Goal: Transaction & Acquisition: Purchase product/service

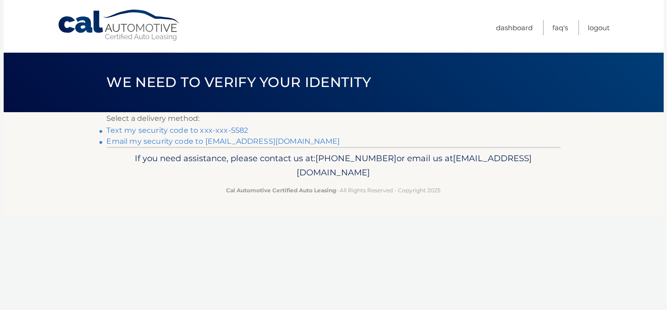
click at [120, 130] on link "Text my security code to xxx-xxx-5582" at bounding box center [178, 130] width 142 height 9
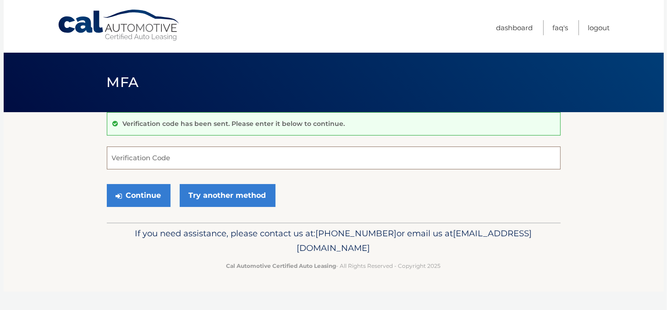
click at [156, 164] on input "Verification Code" at bounding box center [334, 158] width 454 height 23
click at [136, 158] on input "Verification Code" at bounding box center [334, 158] width 454 height 23
type input "266822"
click at [139, 197] on button "Continue" at bounding box center [139, 195] width 64 height 23
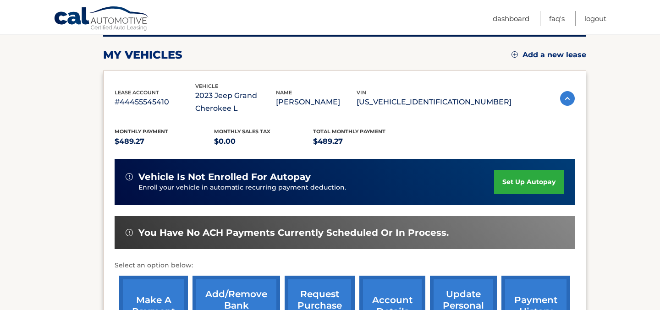
scroll to position [183, 0]
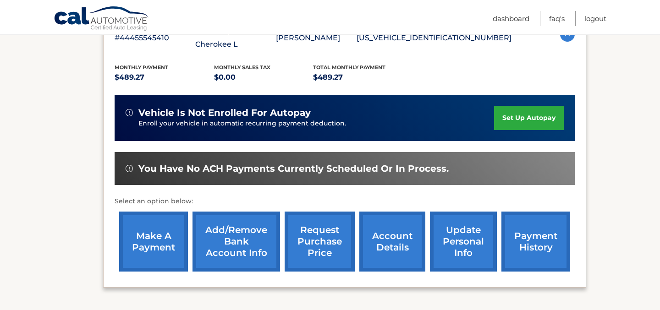
click at [153, 238] on link "make a payment" at bounding box center [153, 242] width 69 height 60
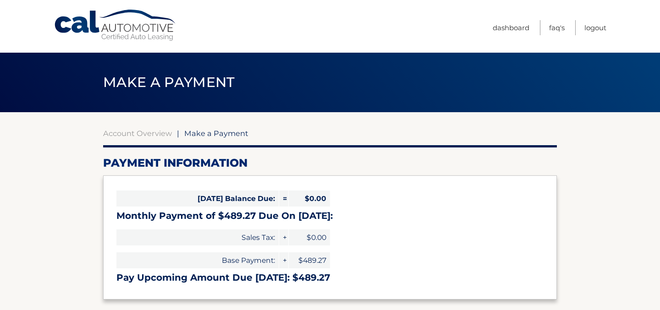
select select "MGFiZTYzZjEtNGVkZC00MDYxLTkzNGItMzUwYTNiNWQzZGI1"
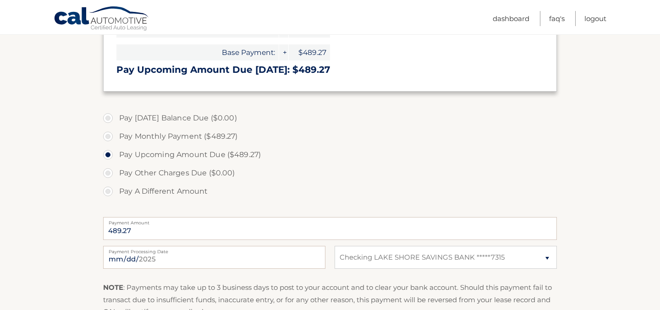
scroll to position [275, 0]
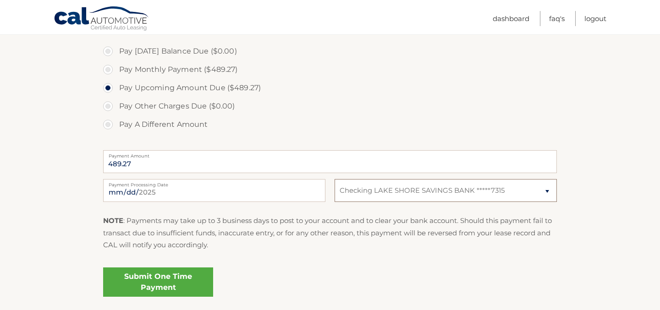
click at [546, 191] on select "Select Bank Account Checking LAKE SHORE SAVINGS BANK *****7315" at bounding box center [445, 190] width 222 height 23
click at [155, 192] on input "[DATE]" at bounding box center [214, 190] width 222 height 23
type input "[DATE]"
click at [155, 283] on link "Submit One Time Payment" at bounding box center [158, 282] width 110 height 29
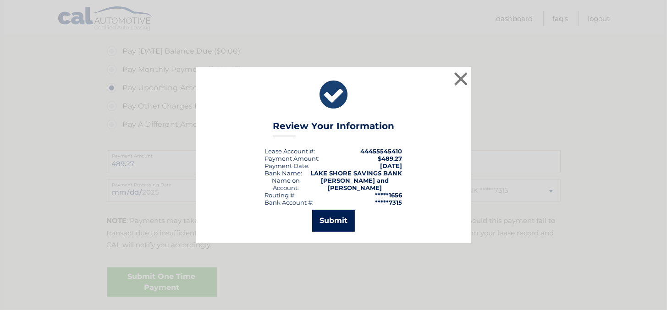
click at [337, 219] on button "Submit" at bounding box center [333, 221] width 43 height 22
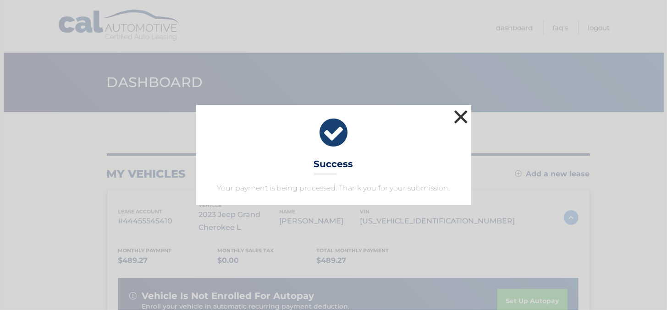
click at [463, 115] on button "×" at bounding box center [461, 117] width 18 height 18
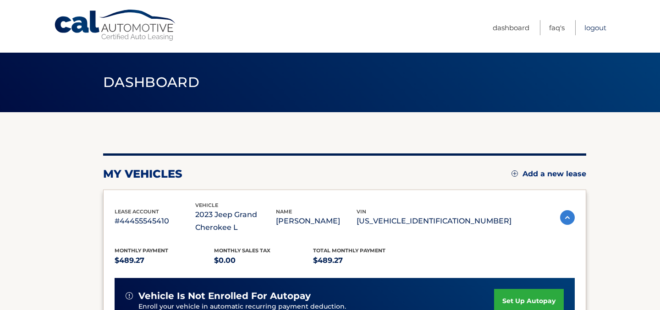
click at [598, 27] on link "Logout" at bounding box center [595, 27] width 22 height 15
